Goal: Find specific page/section: Find specific page/section

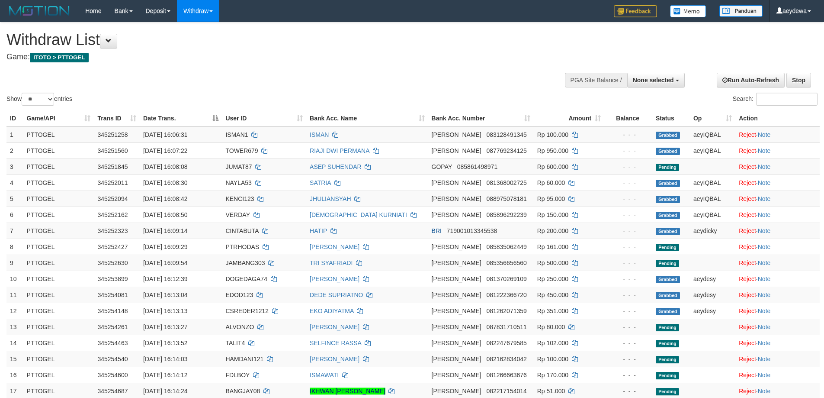
select select
select select "**"
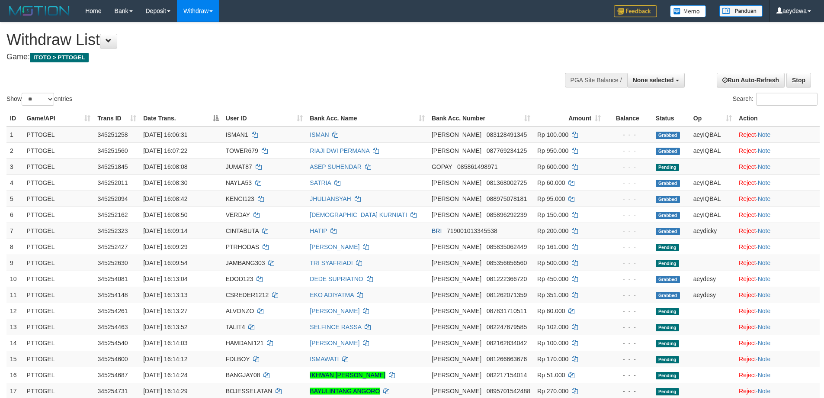
select select
select select "**"
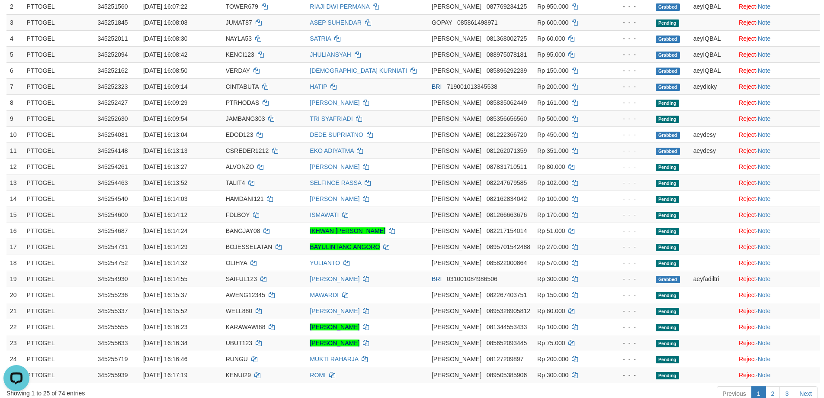
scroll to position [360, 0]
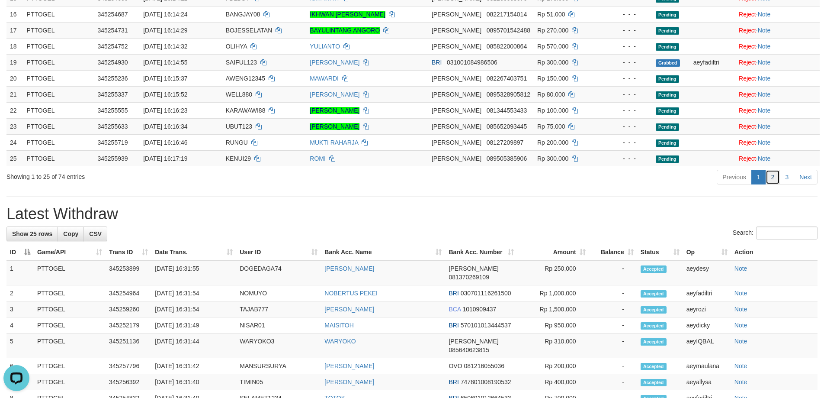
click at [774, 179] on link "2" at bounding box center [773, 177] width 15 height 15
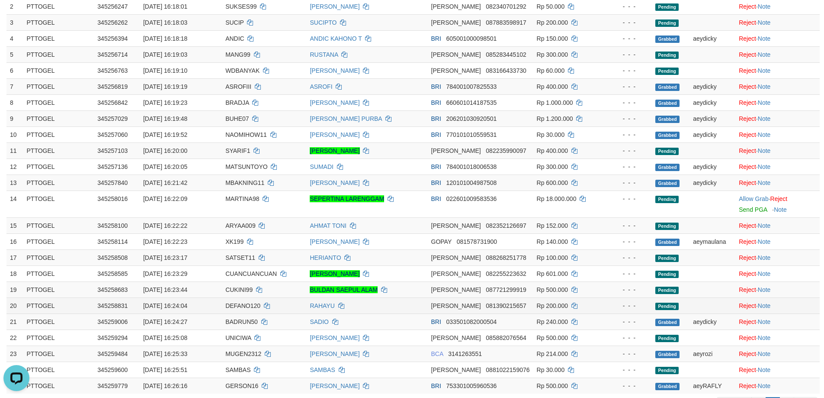
scroll to position [289, 0]
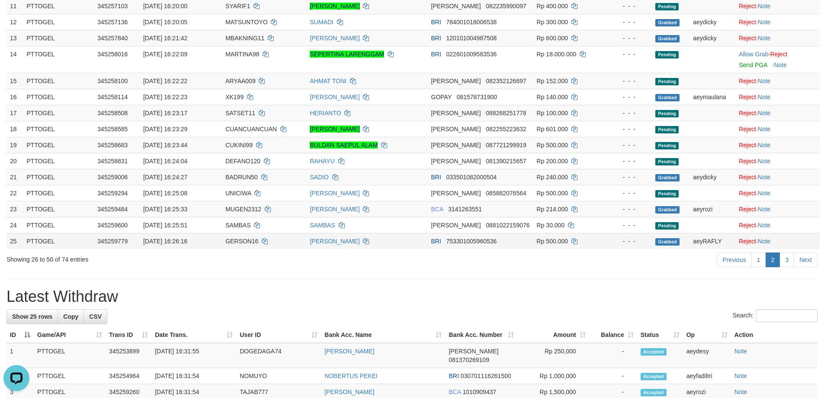
click at [785, 248] on td "Reject · Note" at bounding box center [777, 241] width 84 height 16
click at [787, 256] on link "3" at bounding box center [787, 259] width 15 height 15
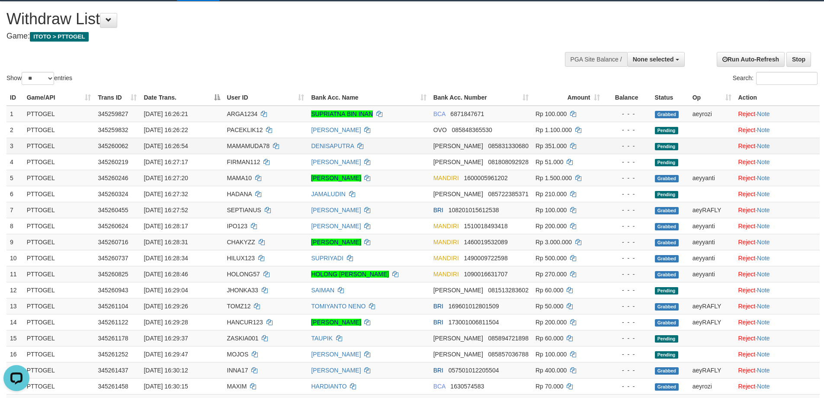
scroll to position [0, 0]
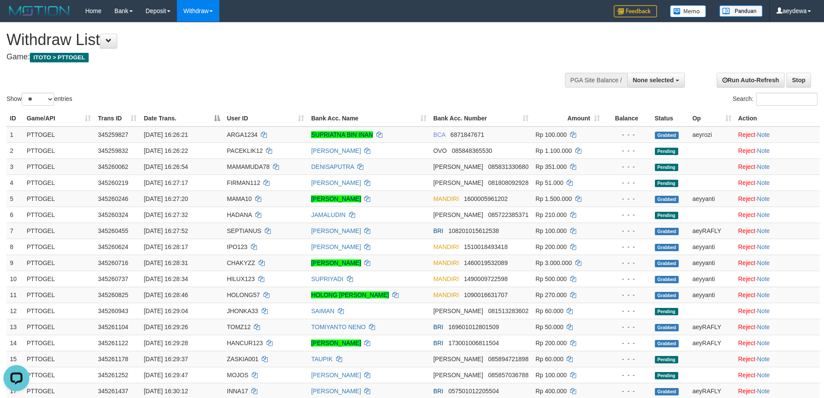
click at [439, 66] on div at bounding box center [411, 66] width 811 height 0
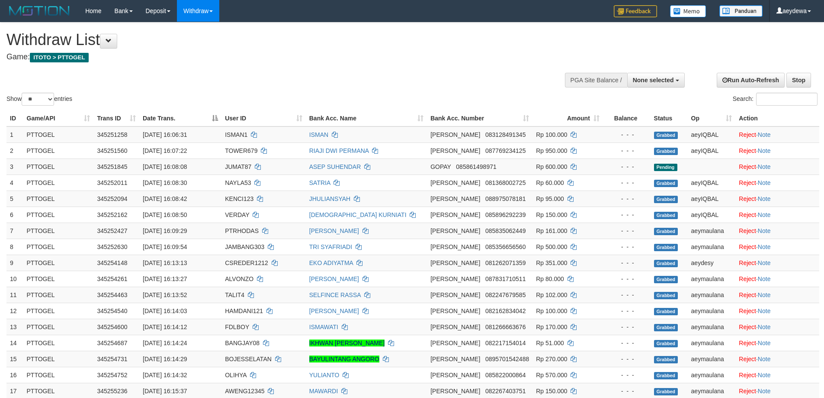
select select
select select "**"
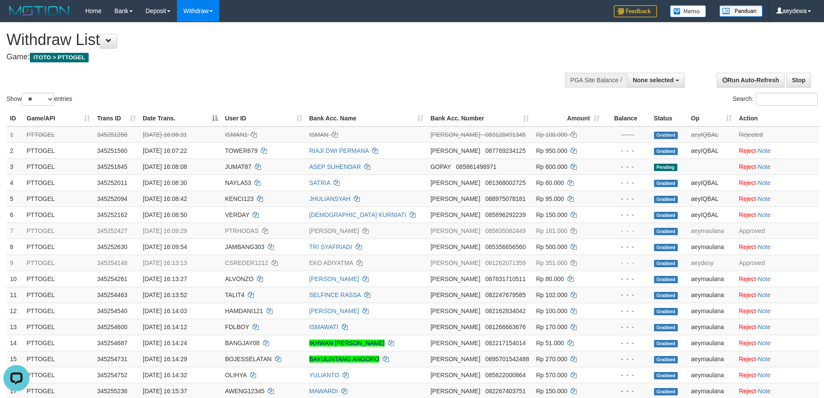
scroll to position [289, 0]
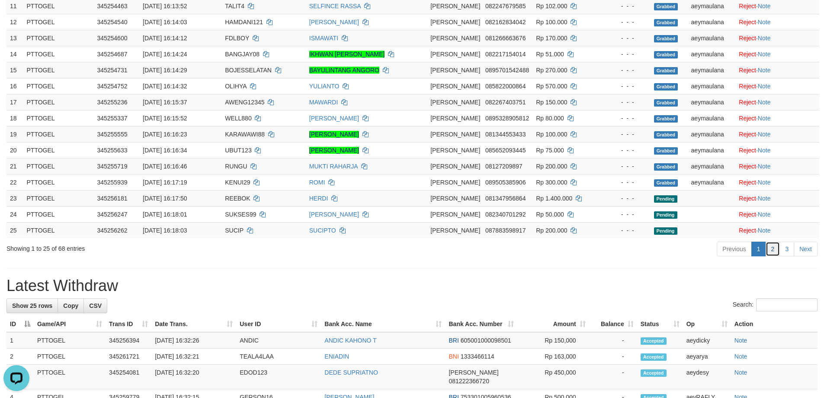
click at [768, 247] on link "2" at bounding box center [773, 248] width 15 height 15
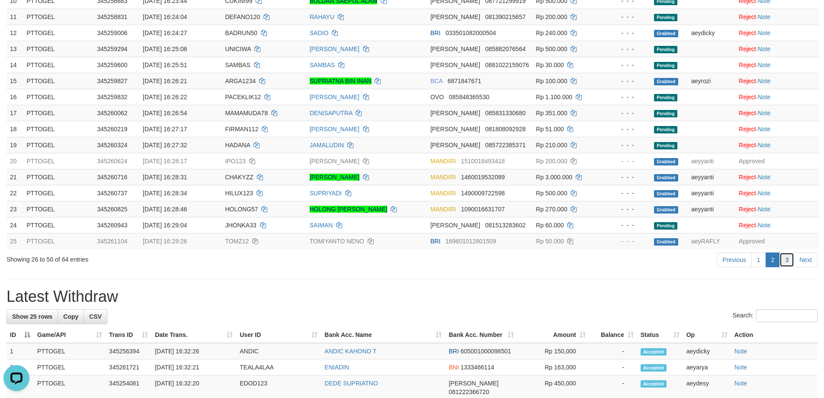
click at [789, 260] on link "3" at bounding box center [787, 259] width 15 height 15
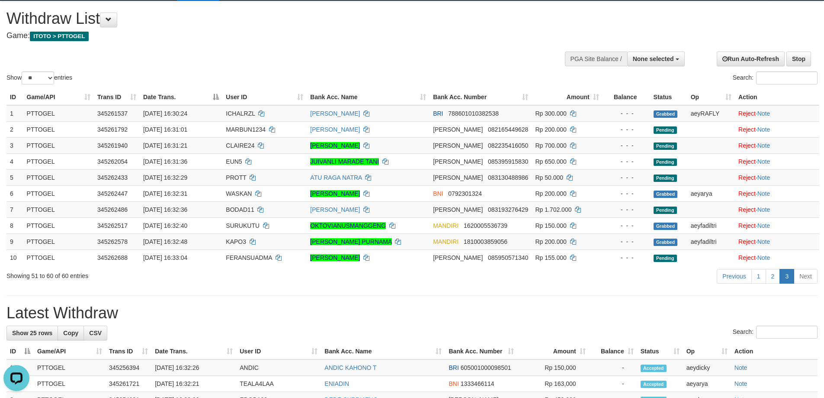
scroll to position [0, 0]
